Goal: Navigation & Orientation: Find specific page/section

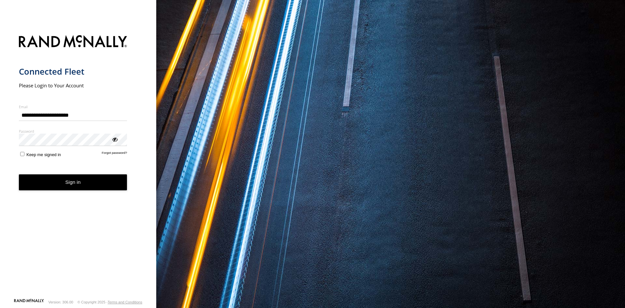
click at [91, 188] on button "Sign in" at bounding box center [73, 182] width 108 height 16
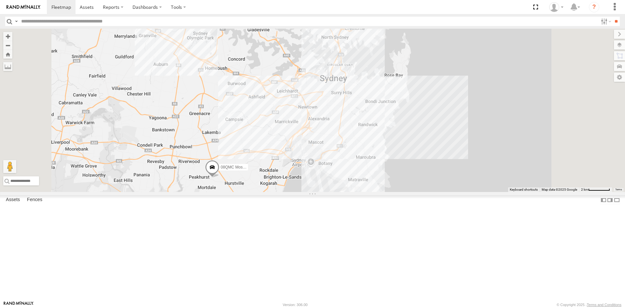
drag, startPoint x: 398, startPoint y: 84, endPoint x: 380, endPoint y: 219, distance: 135.6
click at [380, 192] on div "23QMC [PERSON_NAME] 27QMC # KS75A Beloka-CHV61N 08QMC Mostafa 04QMC [PERSON_NAM…" at bounding box center [312, 110] width 625 height 163
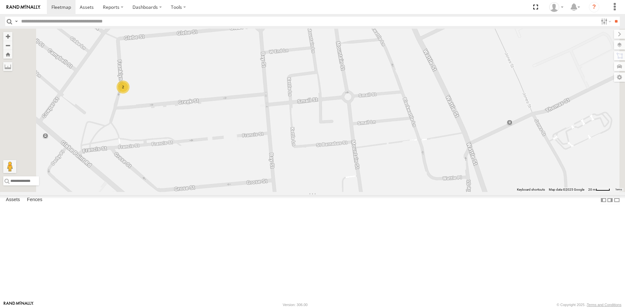
click at [130, 93] on div "2" at bounding box center [123, 86] width 13 height 13
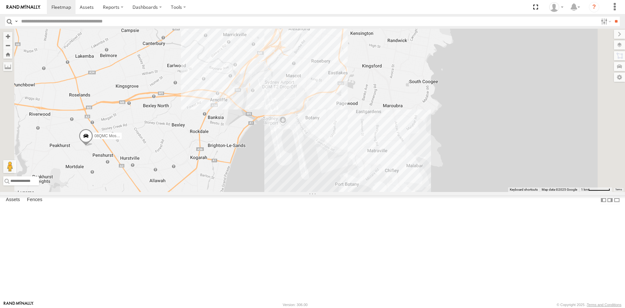
drag, startPoint x: 310, startPoint y: 246, endPoint x: 348, endPoint y: 96, distance: 155.3
click at [348, 96] on div "23QMC [PERSON_NAME] 27QMC # KS75A Beloka-CHV61N 08QMC Mostafa 04QMC Francesco #…" at bounding box center [312, 110] width 625 height 163
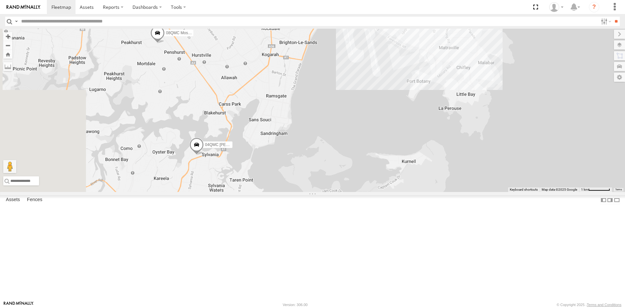
drag, startPoint x: 258, startPoint y: 238, endPoint x: 326, endPoint y: 151, distance: 110.6
click at [327, 149] on div "23QMC [PERSON_NAME] 27QMC # KS75A Beloka-CHV61N 08QMC Mostafa 04QMC Francesco #…" at bounding box center [312, 110] width 625 height 163
